Goal: Transaction & Acquisition: Purchase product/service

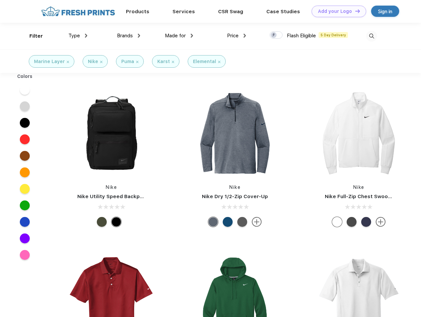
click at [336, 11] on link "Add your Logo Design Tool" at bounding box center [338, 12] width 54 height 12
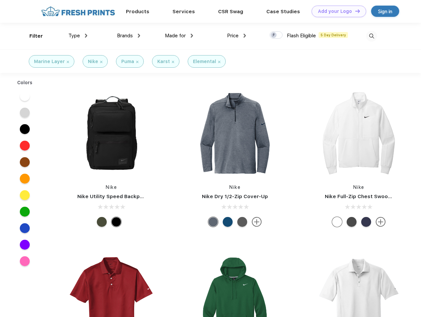
click at [0, 0] on div "Design Tool" at bounding box center [0, 0] width 0 height 0
click at [354, 11] on link "Add your Logo Design Tool" at bounding box center [338, 12] width 54 height 12
click at [32, 36] on div "Filter" at bounding box center [36, 36] width 14 height 8
click at [78, 36] on span "Type" at bounding box center [74, 36] width 12 height 6
click at [128, 36] on span "Brands" at bounding box center [125, 36] width 16 height 6
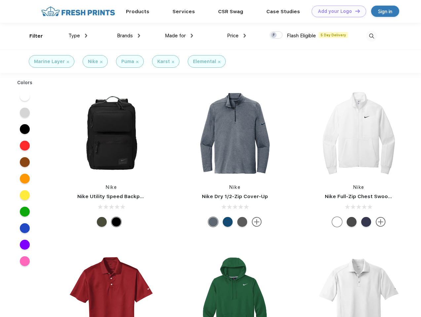
click at [179, 36] on span "Made for" at bounding box center [175, 36] width 21 height 6
click at [236, 36] on span "Price" at bounding box center [233, 36] width 12 height 6
click at [276, 35] on div at bounding box center [275, 34] width 13 height 7
click at [274, 35] on input "checkbox" at bounding box center [271, 33] width 4 height 4
click at [371, 36] on img at bounding box center [371, 36] width 11 height 11
